Goal: Navigation & Orientation: Find specific page/section

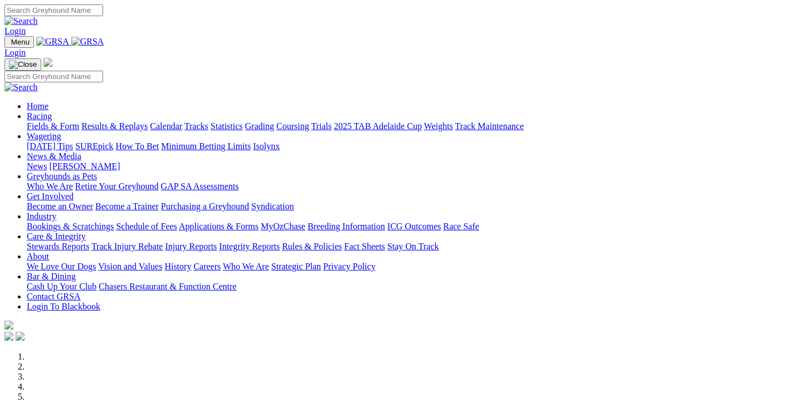
click at [53, 121] on link "Fields & Form" at bounding box center [53, 125] width 52 height 9
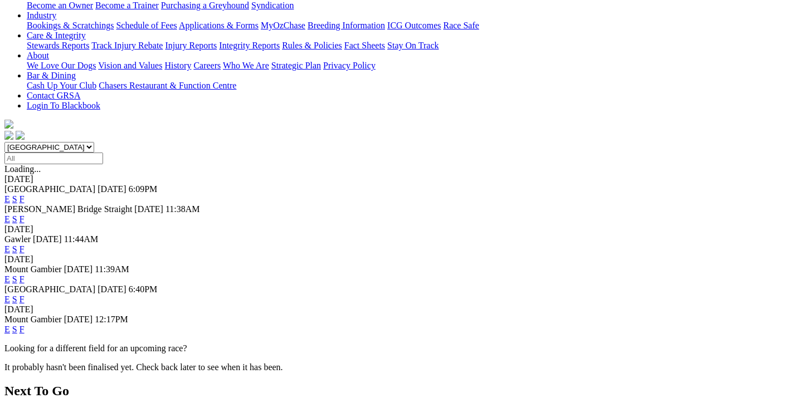
scroll to position [223, 0]
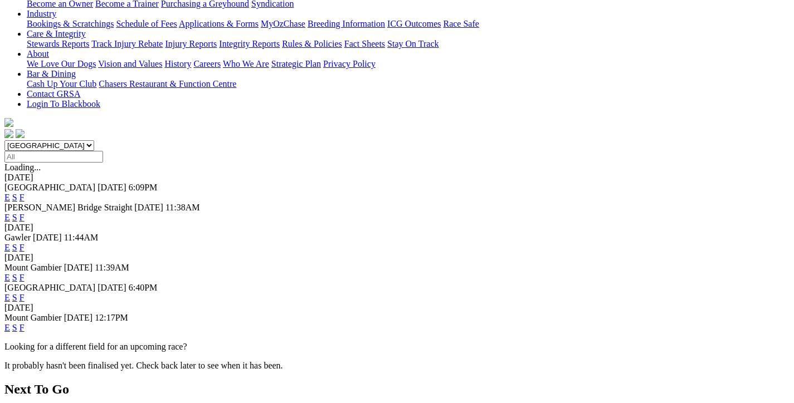
click at [25, 293] on link "F" at bounding box center [21, 297] width 5 height 9
